Goal: Information Seeking & Learning: Compare options

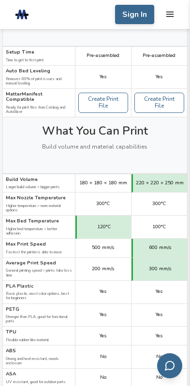
scroll to position [289, 0]
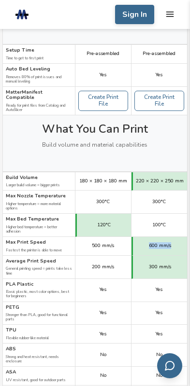
drag, startPoint x: 787, startPoint y: 366, endPoint x: 838, endPoint y: 365, distance: 51.1
click at [187, 256] on div "600 mm/s" at bounding box center [158, 246] width 55 height 19
click at [187, 279] on div "300 mm/s" at bounding box center [158, 267] width 55 height 23
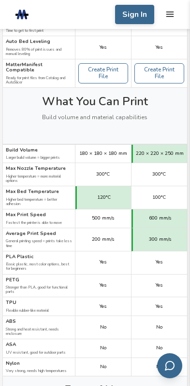
scroll to position [434, 0]
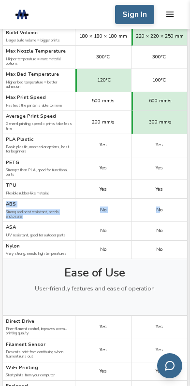
drag, startPoint x: 422, startPoint y: 378, endPoint x: 799, endPoint y: 381, distance: 377.2
click at [0, 0] on div "ABS Strong and heat resistant, needs enclosure No No" at bounding box center [0, 0] width 0 height 0
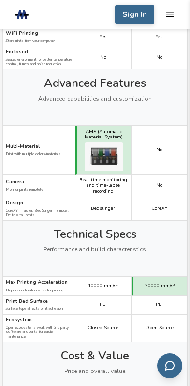
scroll to position [772, 0]
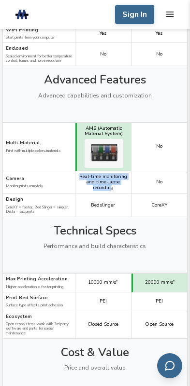
drag, startPoint x: 537, startPoint y: 467, endPoint x: 679, endPoint y: 467, distance: 141.8
click at [131, 194] on div "Real-time monitoring and time-lapse recording" at bounding box center [102, 182] width 55 height 23
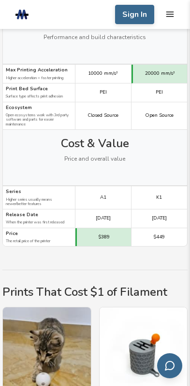
scroll to position [1013, 0]
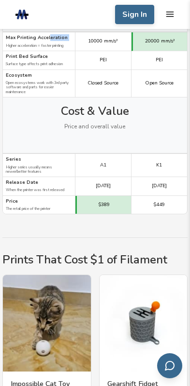
drag, startPoint x: 401, startPoint y: 347, endPoint x: 451, endPoint y: 346, distance: 49.7
click at [75, 51] on div "Max Printing Acceleration Higher acceleration = faster printing" at bounding box center [39, 41] width 72 height 19
drag, startPoint x: 440, startPoint y: 352, endPoint x: 475, endPoint y: 351, distance: 34.7
click at [75, 51] on div "Max Printing Acceleration Higher acceleration = faster printing" at bounding box center [39, 41] width 72 height 19
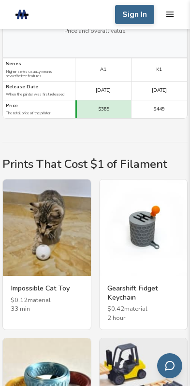
scroll to position [1109, 0]
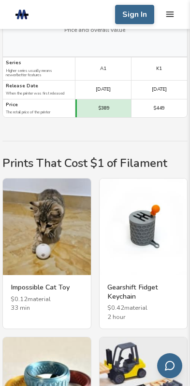
click at [131, 81] on div "A1" at bounding box center [102, 68] width 55 height 23
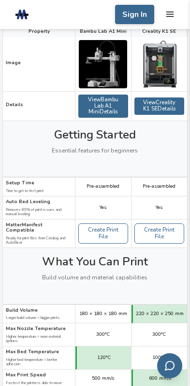
scroll to position [145, 0]
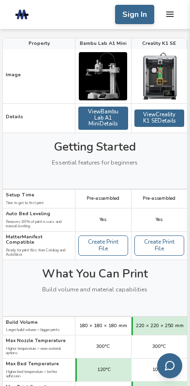
drag, startPoint x: 241, startPoint y: 211, endPoint x: 241, endPoint y: 219, distance: 7.7
